Goal: Transaction & Acquisition: Purchase product/service

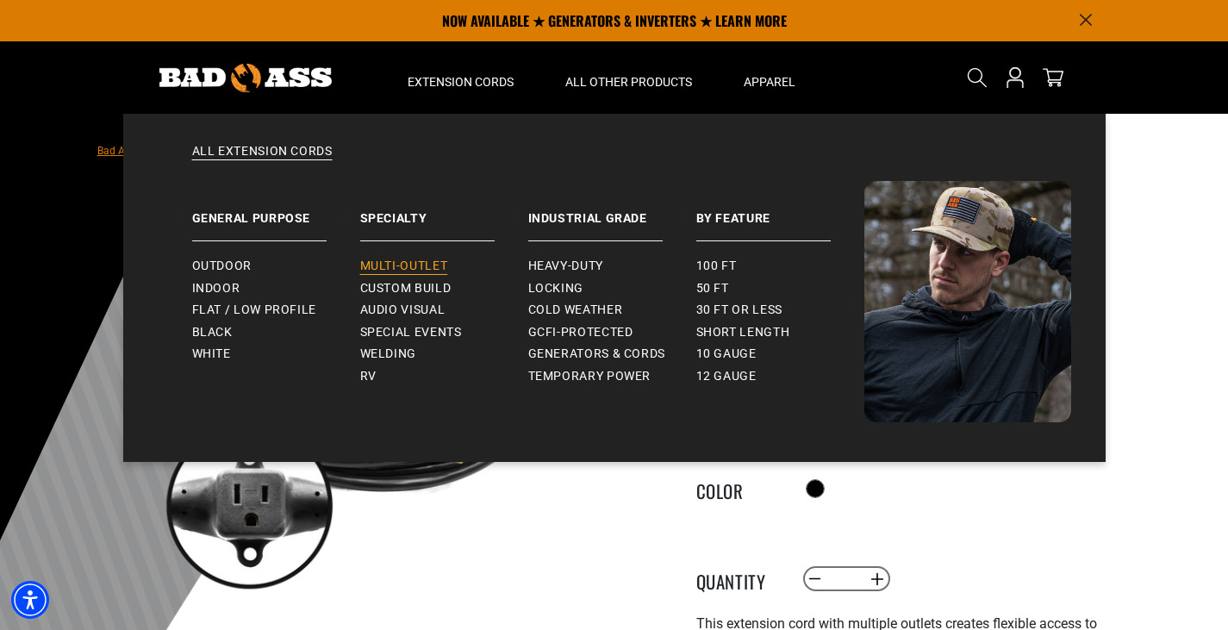
click at [396, 262] on span "Multi-Outlet" at bounding box center [404, 267] width 88 height 16
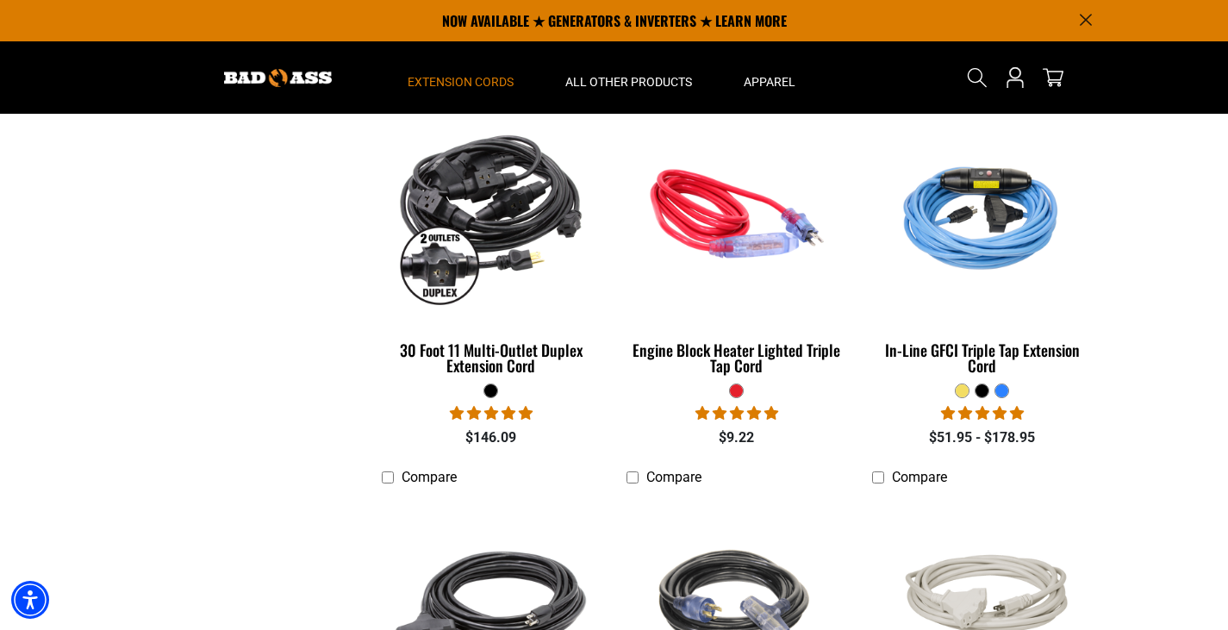
scroll to position [806, 0]
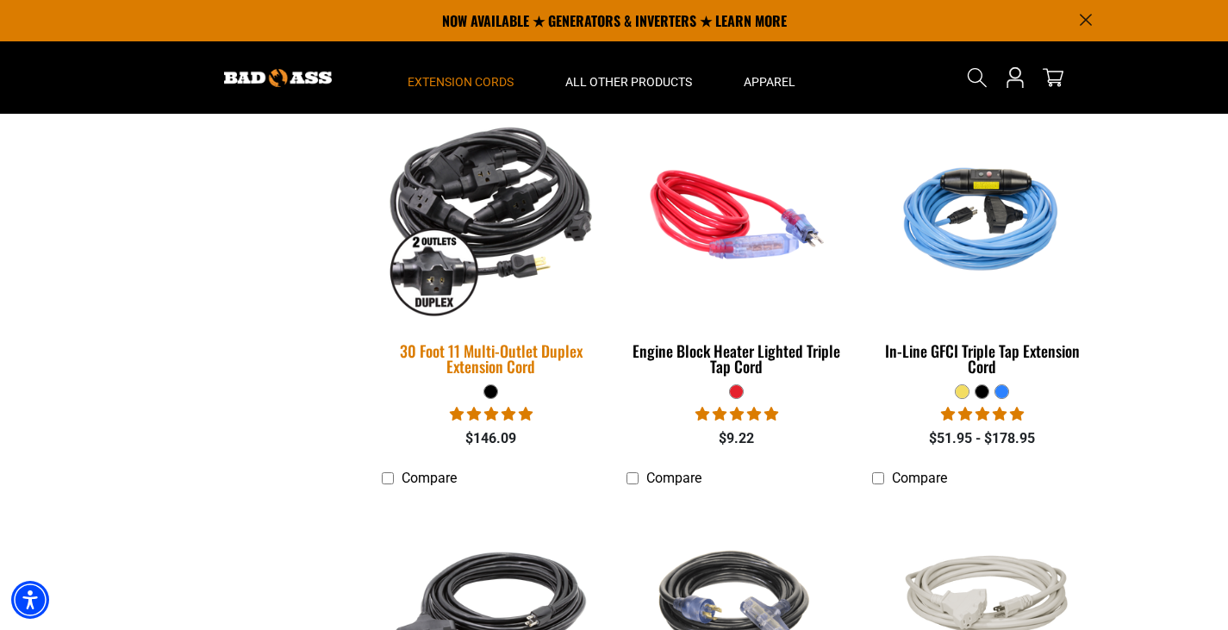
click at [488, 242] on img at bounding box center [491, 214] width 241 height 221
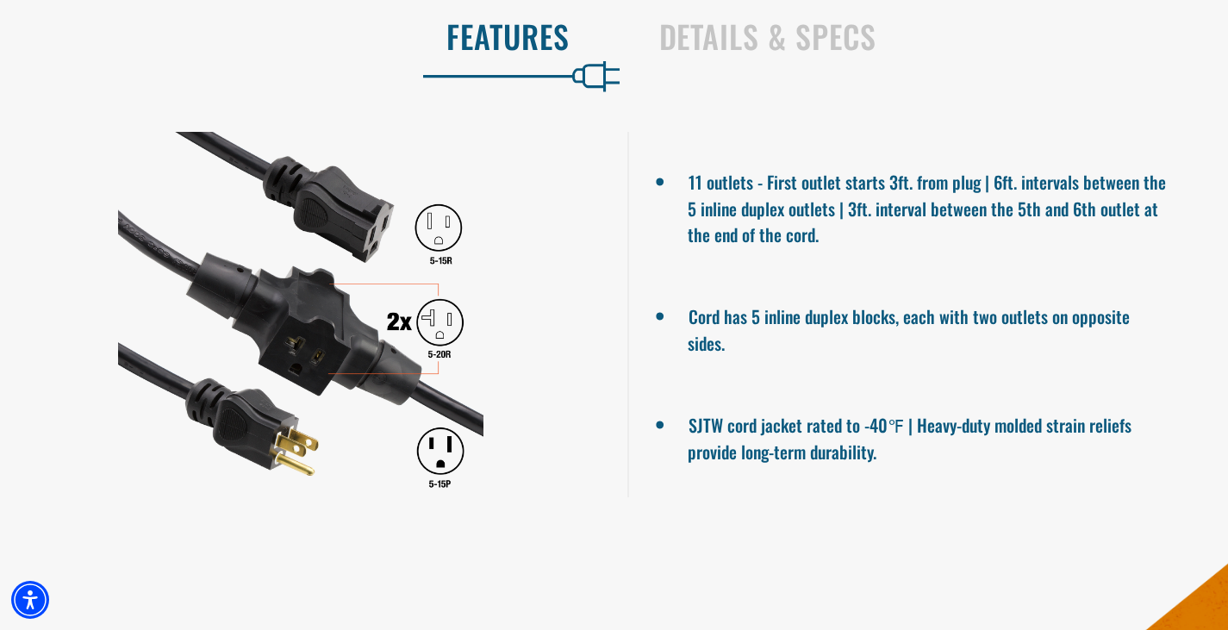
scroll to position [1137, 0]
